Goal: Task Accomplishment & Management: Use online tool/utility

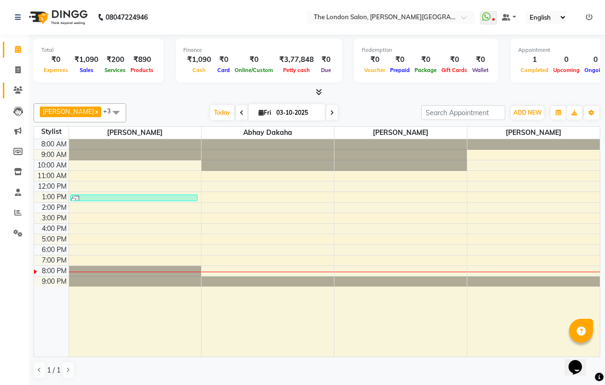
click at [21, 84] on link "Clients" at bounding box center [14, 91] width 23 height 16
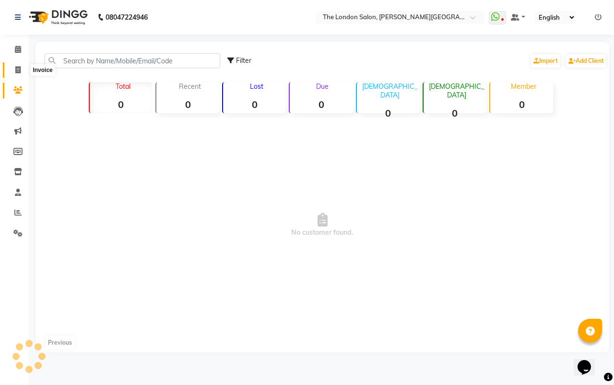
click at [16, 67] on icon at bounding box center [17, 69] width 5 height 7
select select "service"
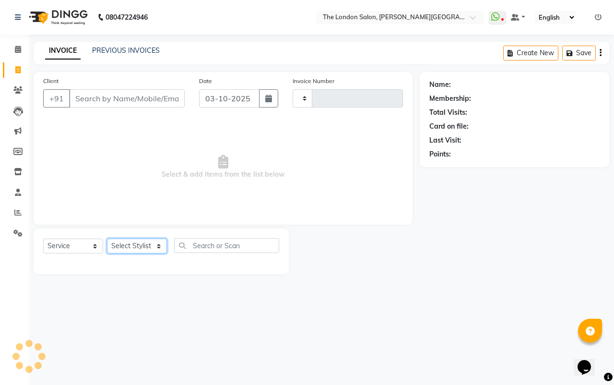
click at [140, 243] on select "Select Stylist" at bounding box center [137, 246] width 60 height 15
type input "1196"
select select "4682"
